Goal: Information Seeking & Learning: Learn about a topic

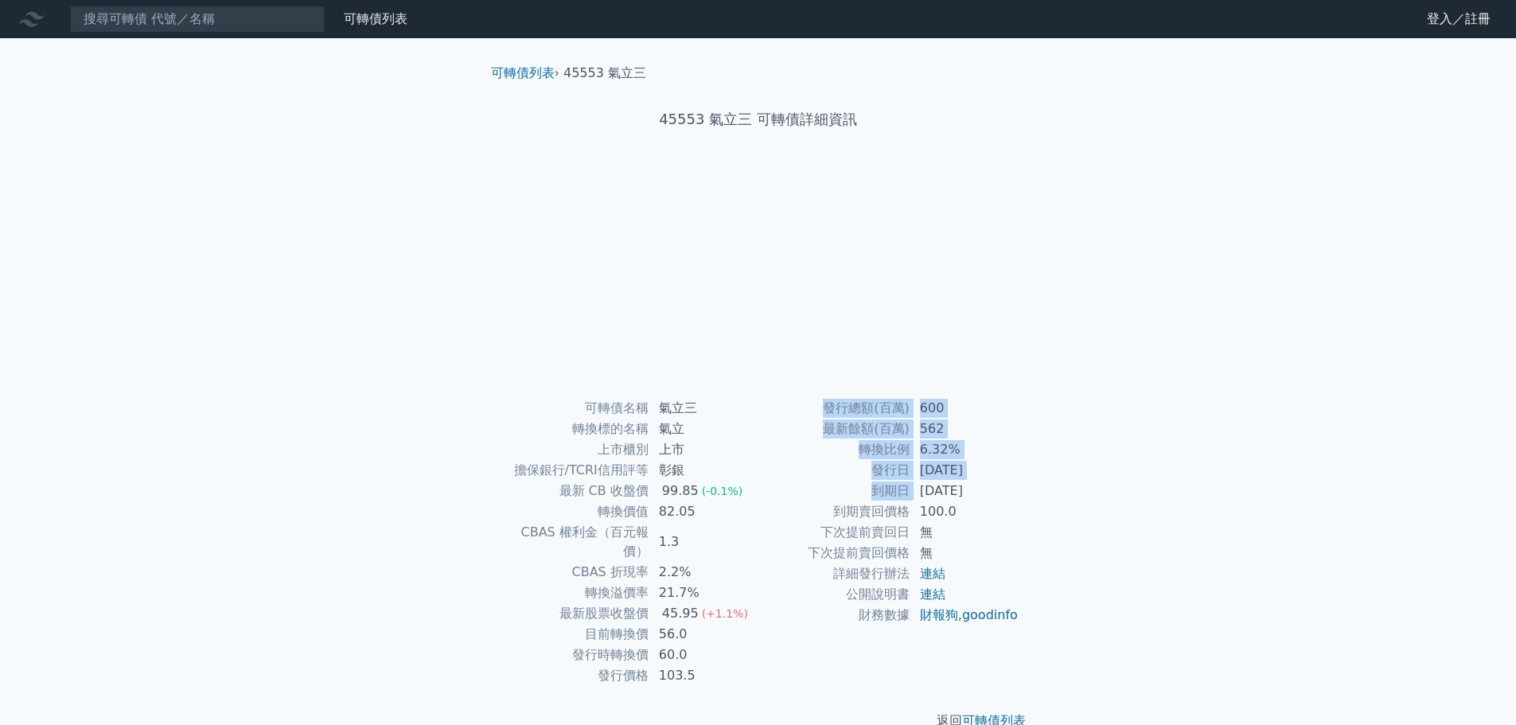
drag, startPoint x: 916, startPoint y: 486, endPoint x: 1057, endPoint y: 488, distance: 141.6
click at [1057, 488] on div "可轉債列表 › 45553 氣立三 45553 氣立三 可轉債詳細資訊 可轉債名稱 氣立三 轉換標的名稱 氣立 上市櫃別 上市 擔保銀行/TCRI信用評等 彰…" at bounding box center [758, 397] width 611 height 718
click at [1051, 496] on div "可轉債列表 › 45553 氣立三 45553 氣立三 可轉債詳細資訊 可轉債名稱 氣立三 轉換標的名稱 氣立 上市櫃別 上市 擔保銀行/TCRI信用評等 彰…" at bounding box center [758, 397] width 611 height 718
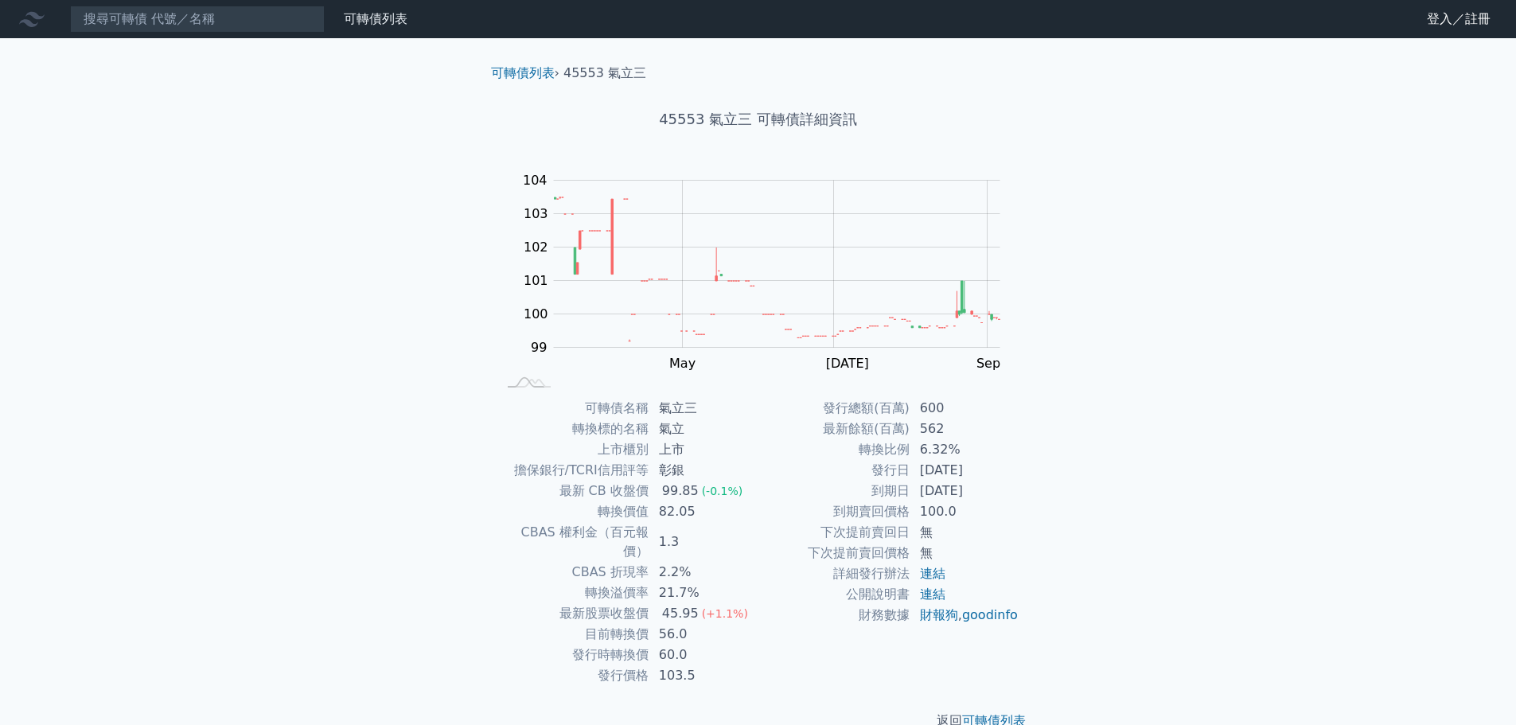
drag, startPoint x: 1002, startPoint y: 495, endPoint x: 912, endPoint y: 481, distance: 90.9
click at [912, 481] on td "[DATE]" at bounding box center [964, 491] width 109 height 21
drag, startPoint x: 570, startPoint y: 638, endPoint x: 688, endPoint y: 636, distance: 117.8
click at [688, 644] on tr "發行時轉換價 60.0" at bounding box center [627, 654] width 261 height 21
click at [695, 665] on td "103.5" at bounding box center [703, 675] width 109 height 21
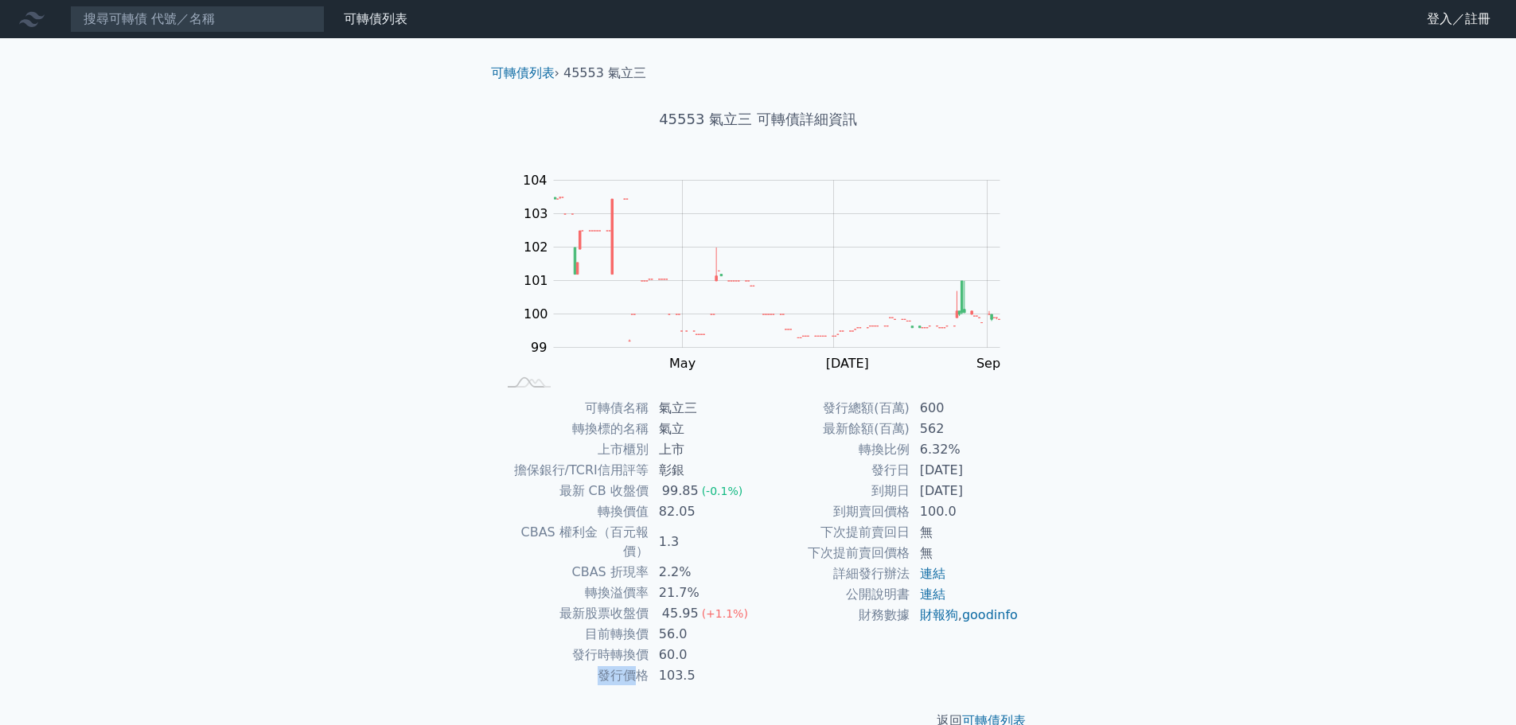
click at [600, 665] on td "發行價格" at bounding box center [573, 675] width 152 height 21
click at [594, 665] on td "發行價格" at bounding box center [573, 675] width 152 height 21
drag, startPoint x: 691, startPoint y: 659, endPoint x: 593, endPoint y: 619, distance: 106.4
click at [593, 619] on tbody "可轉債名稱 氣立三 轉換標的名稱 氣立 上市櫃別 上市 擔保銀行/TCRI信用評等 彰銀 最新 CB 收盤價 99.85 (-0.1%) 轉換價值 82.05…" at bounding box center [627, 542] width 261 height 288
click at [588, 644] on td "發行時轉換價" at bounding box center [573, 654] width 152 height 21
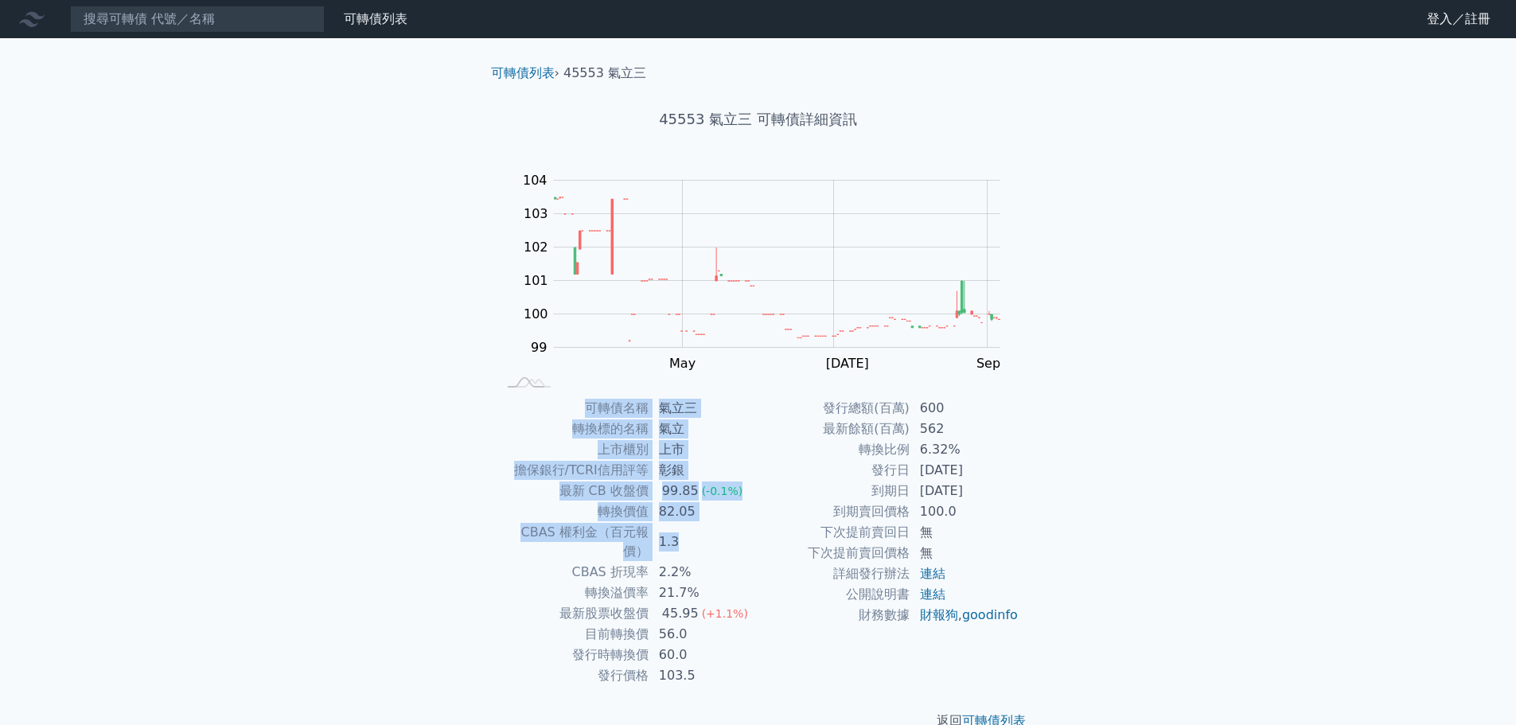
drag, startPoint x: 485, startPoint y: 532, endPoint x: 685, endPoint y: 535, distance: 200.5
click at [685, 535] on div "可轉債名稱 氣立三 轉換標的名稱 氣立 上市櫃別 上市 擔保銀行/TCRI信用評等 彰銀 最新 CB 收盤價 99.85 (-0.1%) 轉換價值 82.05…" at bounding box center [758, 542] width 560 height 288
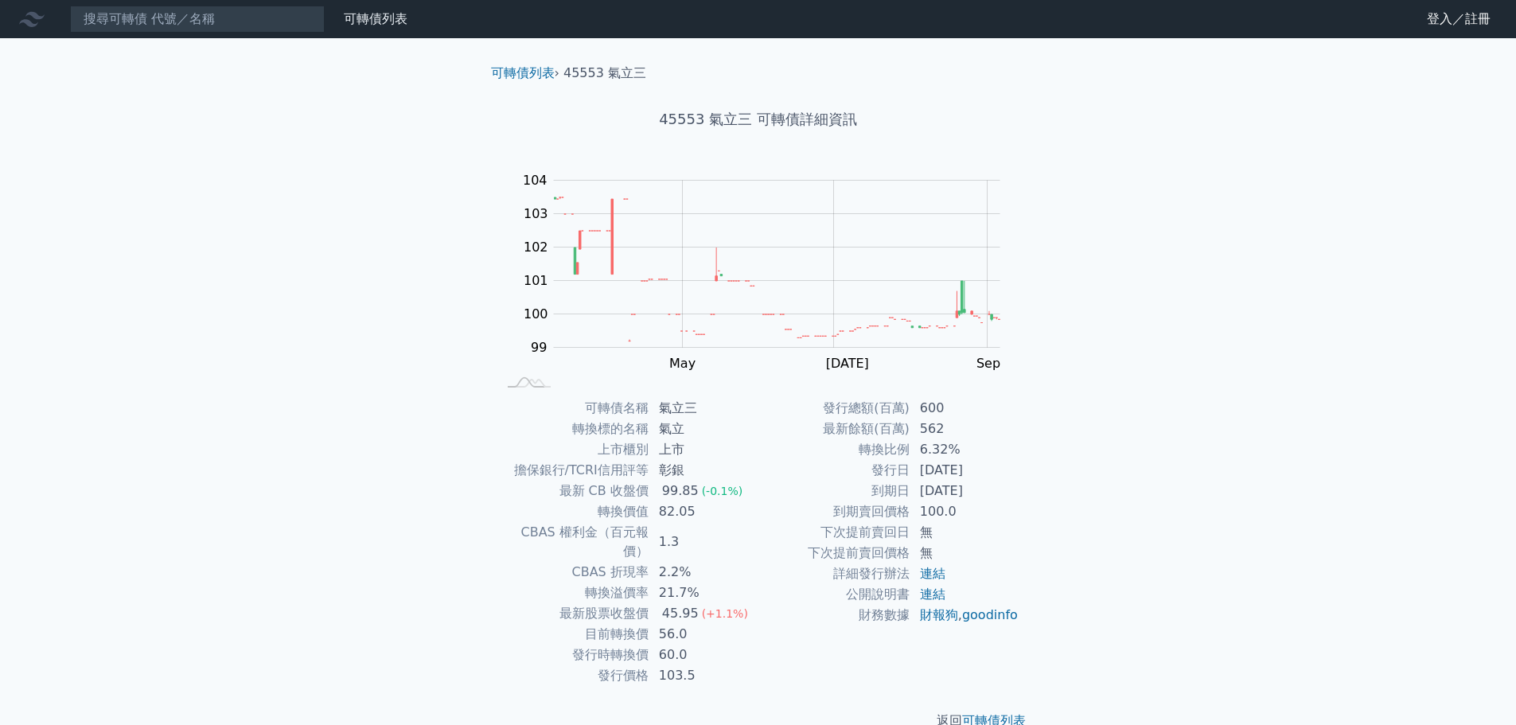
click at [693, 562] on td "2.2%" at bounding box center [703, 572] width 109 height 21
drag, startPoint x: 500, startPoint y: 536, endPoint x: 721, endPoint y: 553, distance: 221.8
click at [721, 553] on tbody "可轉債名稱 氣立三 轉換標的名稱 氣立 上市櫃別 上市 擔保銀行/TCRI信用評等 彰銀 最新 CB 收盤價 99.85 (-0.1%) 轉換價值 82.05…" at bounding box center [627, 542] width 261 height 288
click at [704, 562] on td "2.2%" at bounding box center [703, 572] width 109 height 21
drag, startPoint x: 558, startPoint y: 546, endPoint x: 644, endPoint y: 555, distance: 86.5
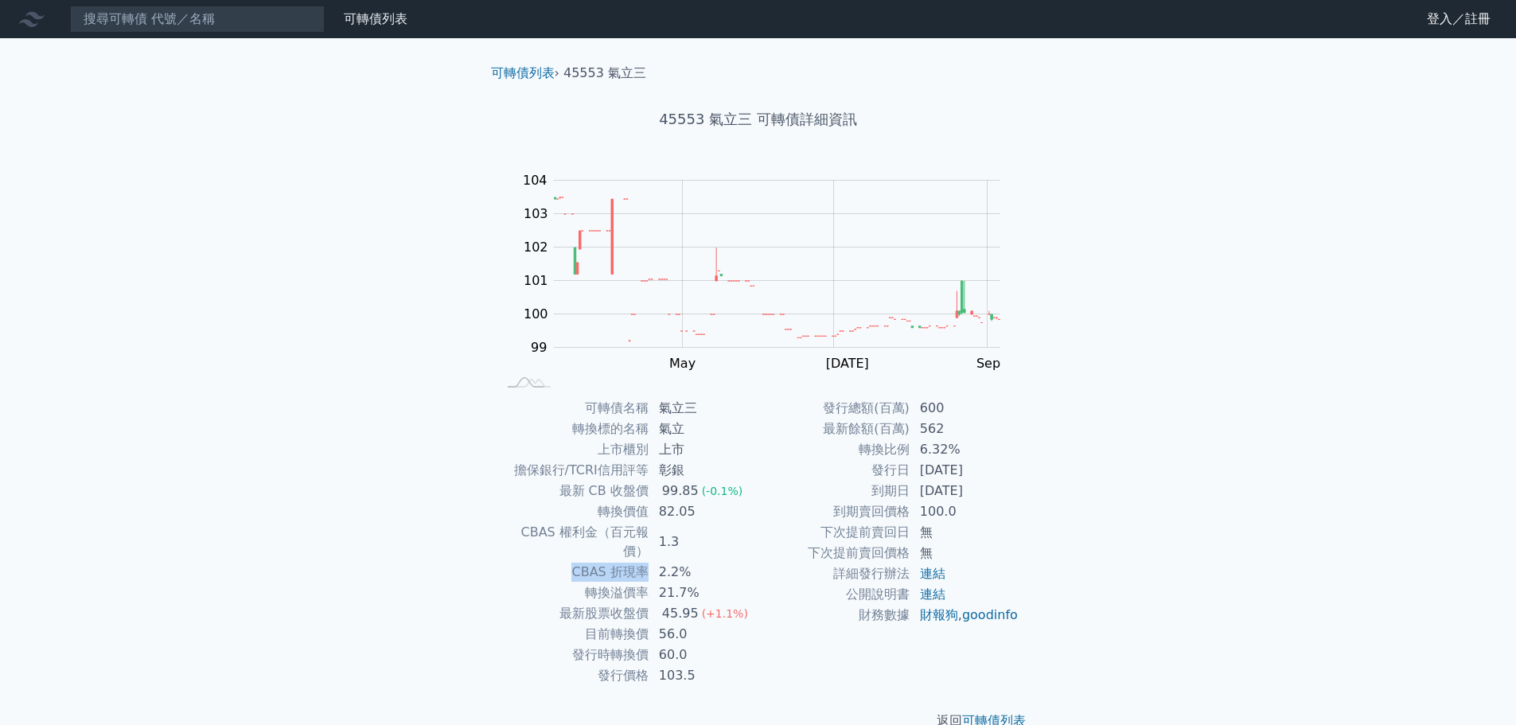
click at [644, 562] on td "CBAS 折現率" at bounding box center [573, 572] width 152 height 21
click at [633, 603] on td "最新股票收盤價" at bounding box center [573, 613] width 152 height 21
drag, startPoint x: 548, startPoint y: 613, endPoint x: 638, endPoint y: 596, distance: 91.4
click at [638, 596] on tbody "可轉債名稱 氣立三 轉換標的名稱 氣立 上市櫃別 上市 擔保銀行/TCRI信用評等 彰銀 最新 CB 收盤價 99.85 (-0.1%) 轉換價值 82.05…" at bounding box center [627, 542] width 261 height 288
click at [626, 665] on td "發行價格" at bounding box center [573, 675] width 152 height 21
